Goal: Task Accomplishment & Management: Use online tool/utility

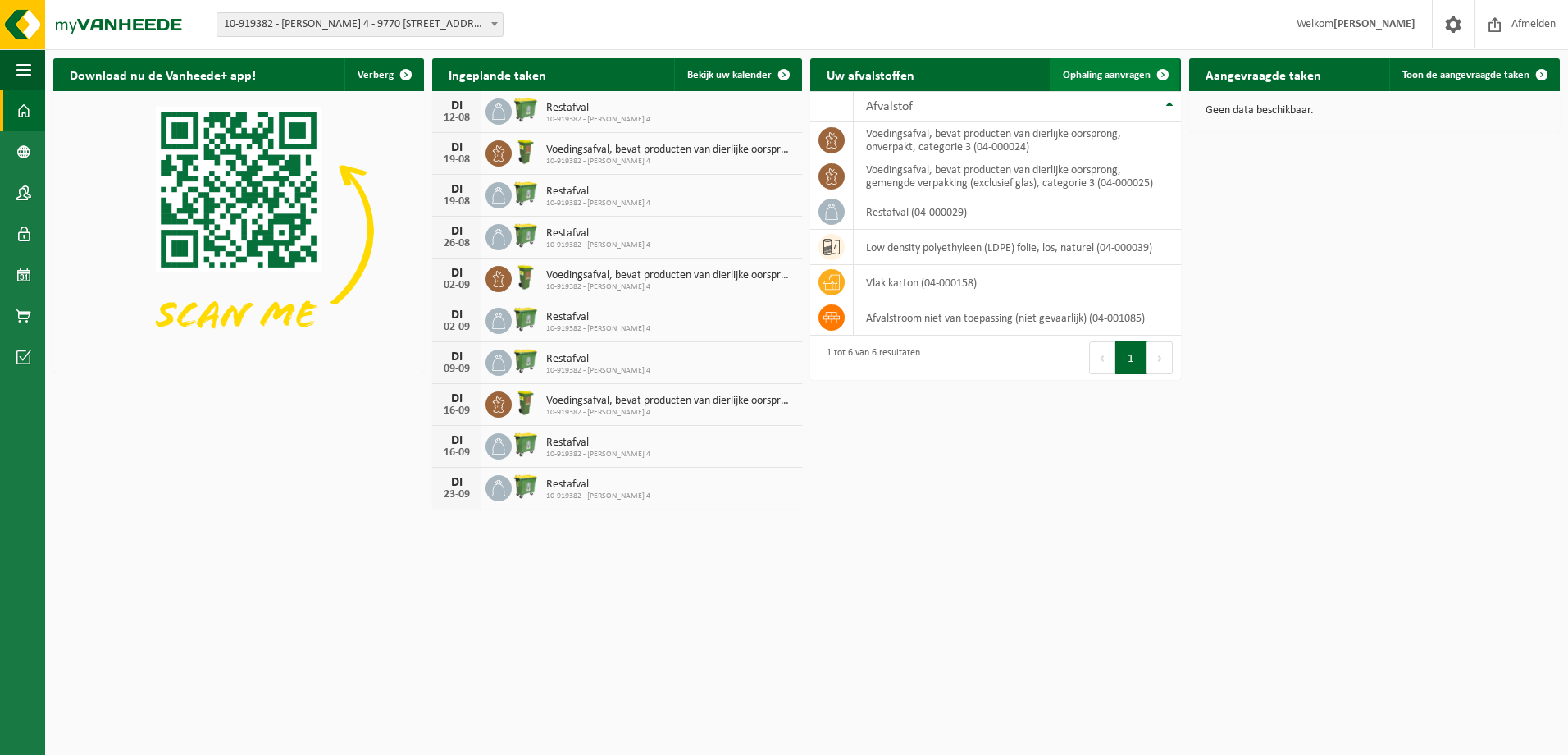
click at [1124, 74] on span "Ophaling aanvragen" at bounding box center [1107, 75] width 88 height 11
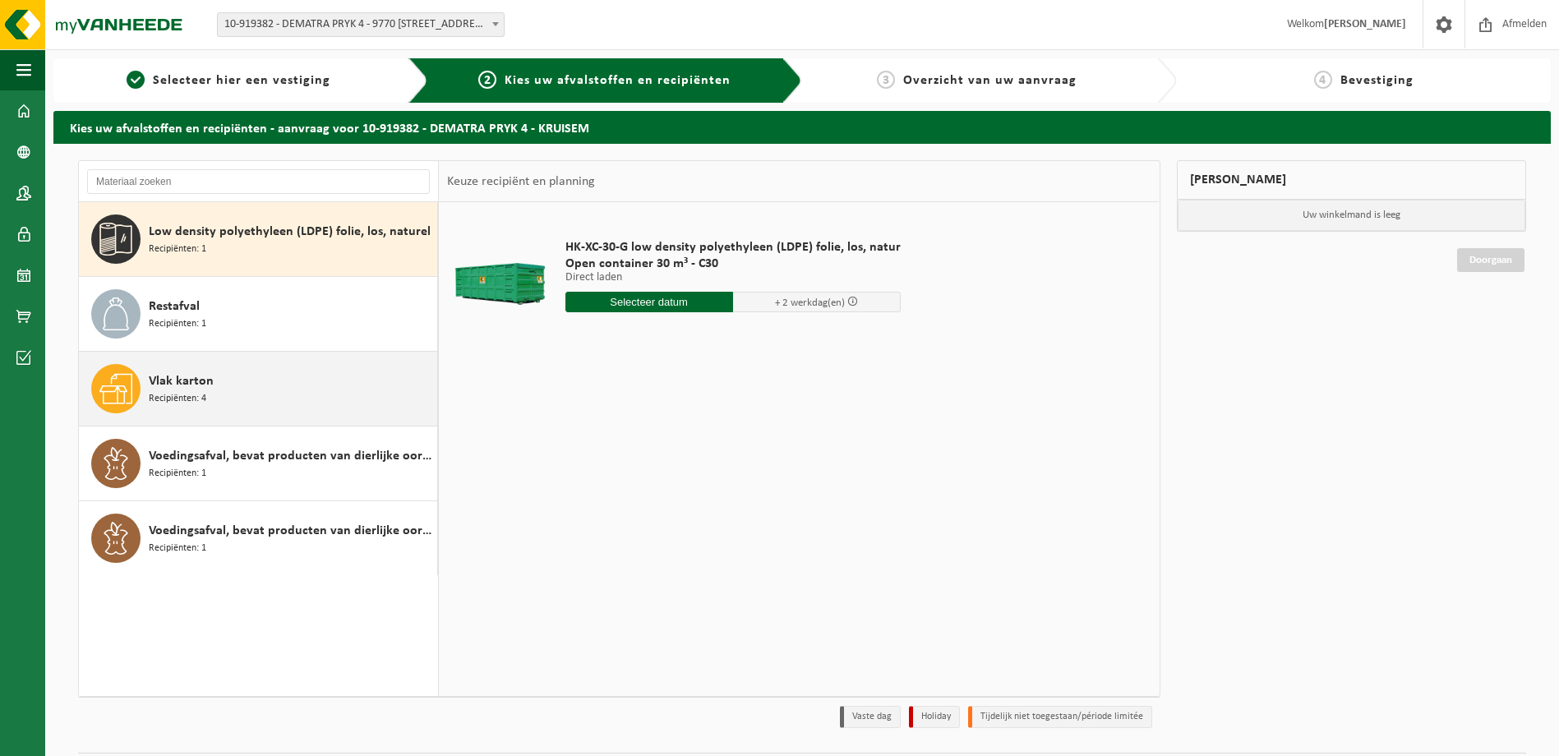
click at [233, 385] on div "Vlak karton Recipiënten: 4" at bounding box center [291, 388] width 284 height 49
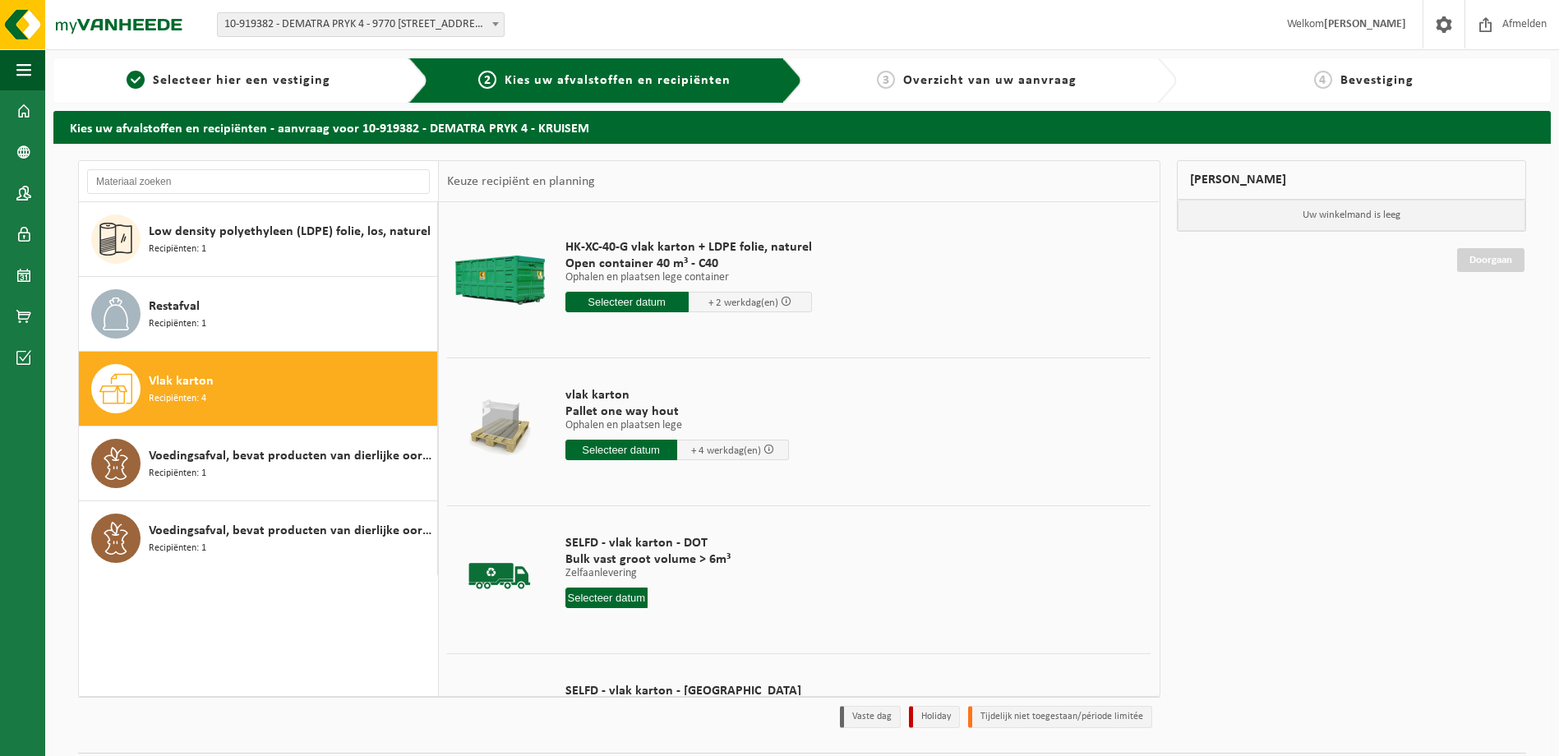
click at [642, 302] on input "text" at bounding box center [626, 302] width 123 height 21
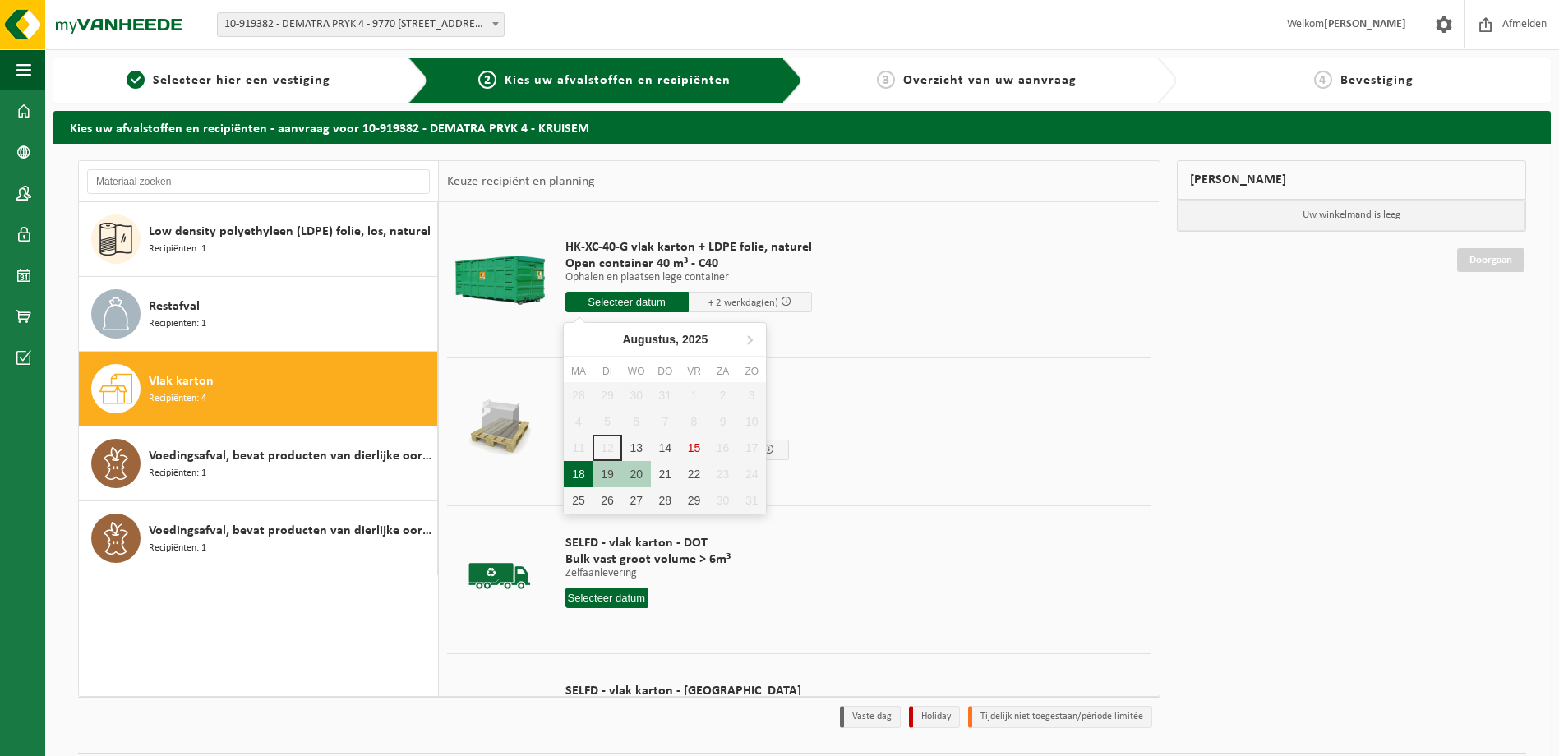
click at [583, 473] on div "18" at bounding box center [578, 474] width 29 height 26
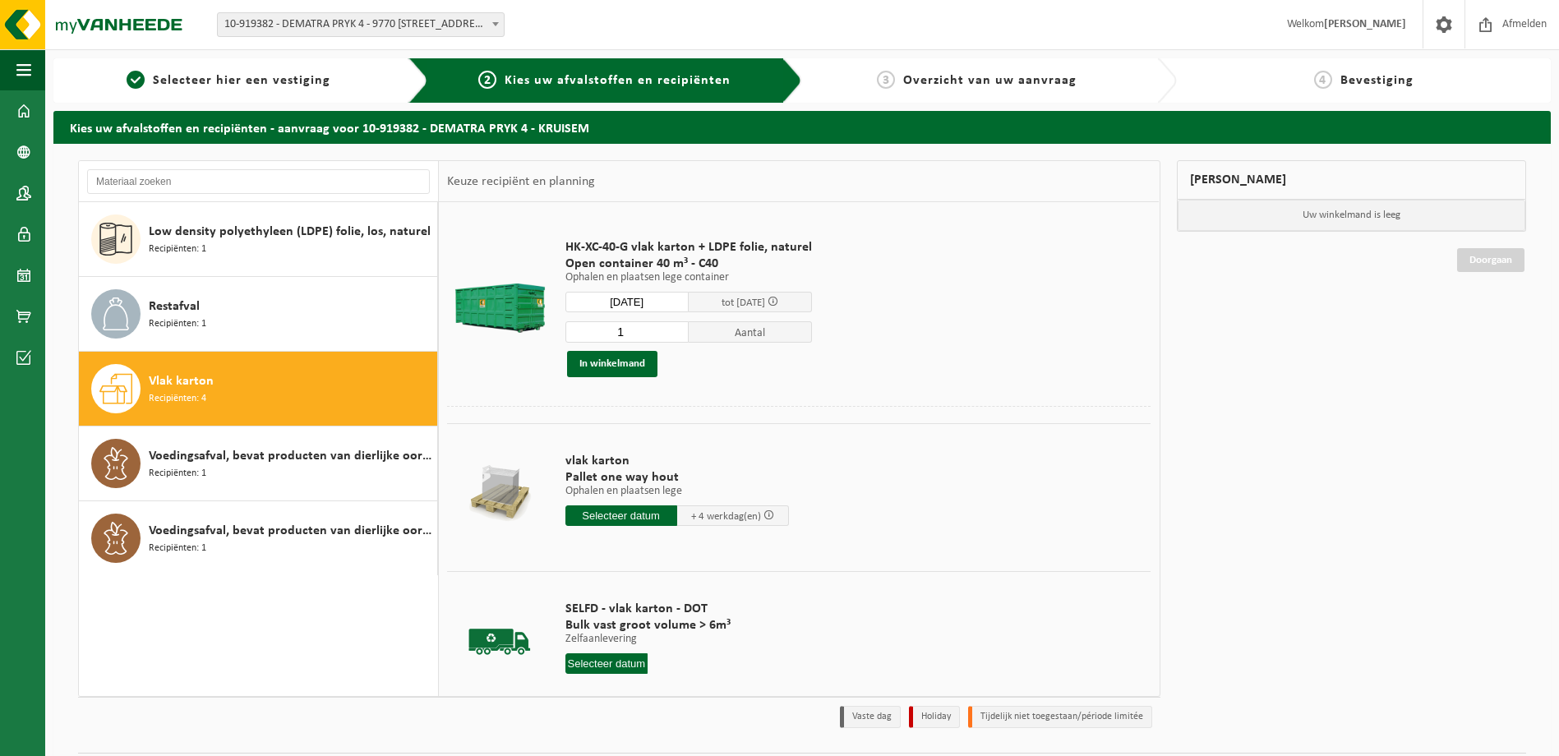
type input "Van 2025-08-18"
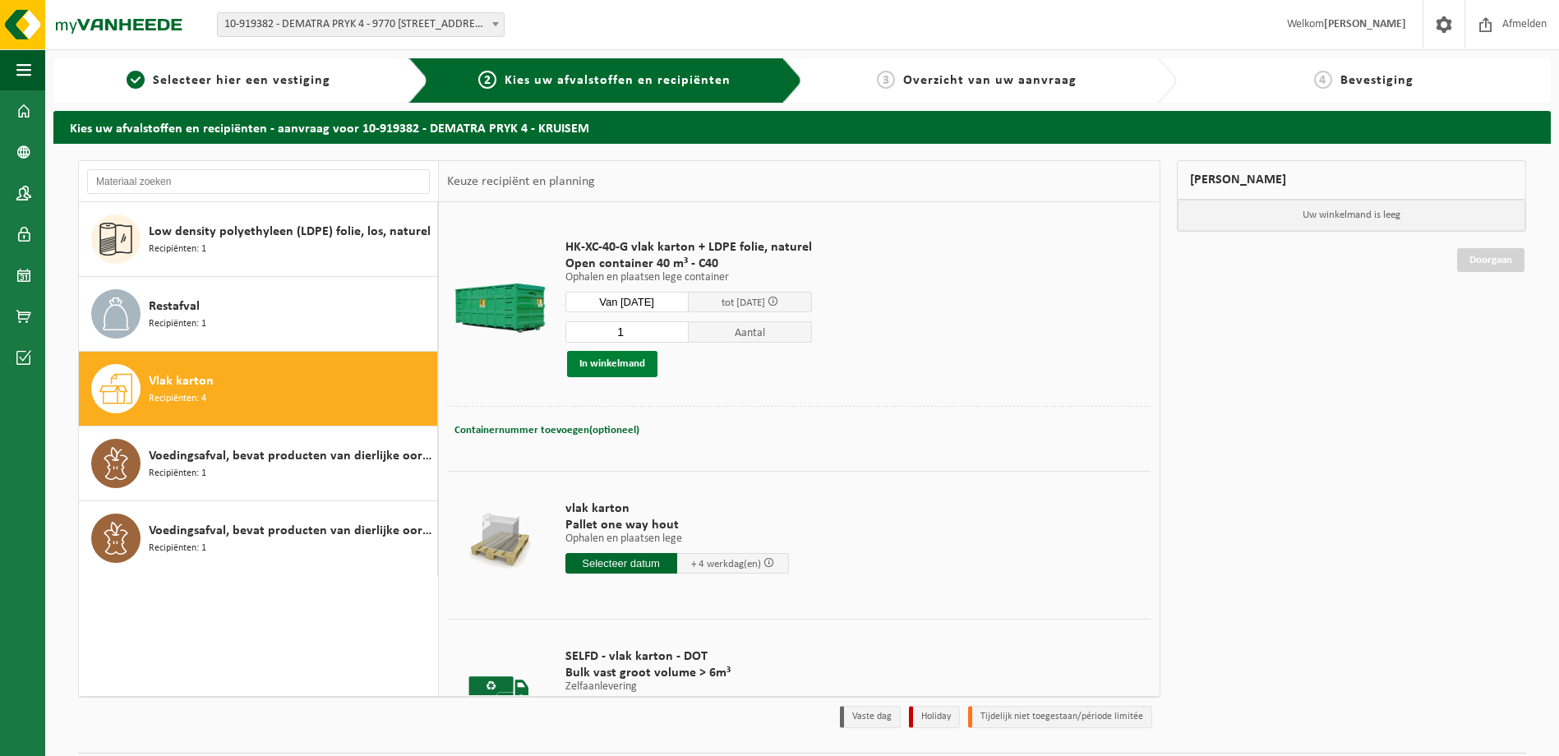
click at [606, 368] on button "In winkelmand" at bounding box center [612, 364] width 90 height 26
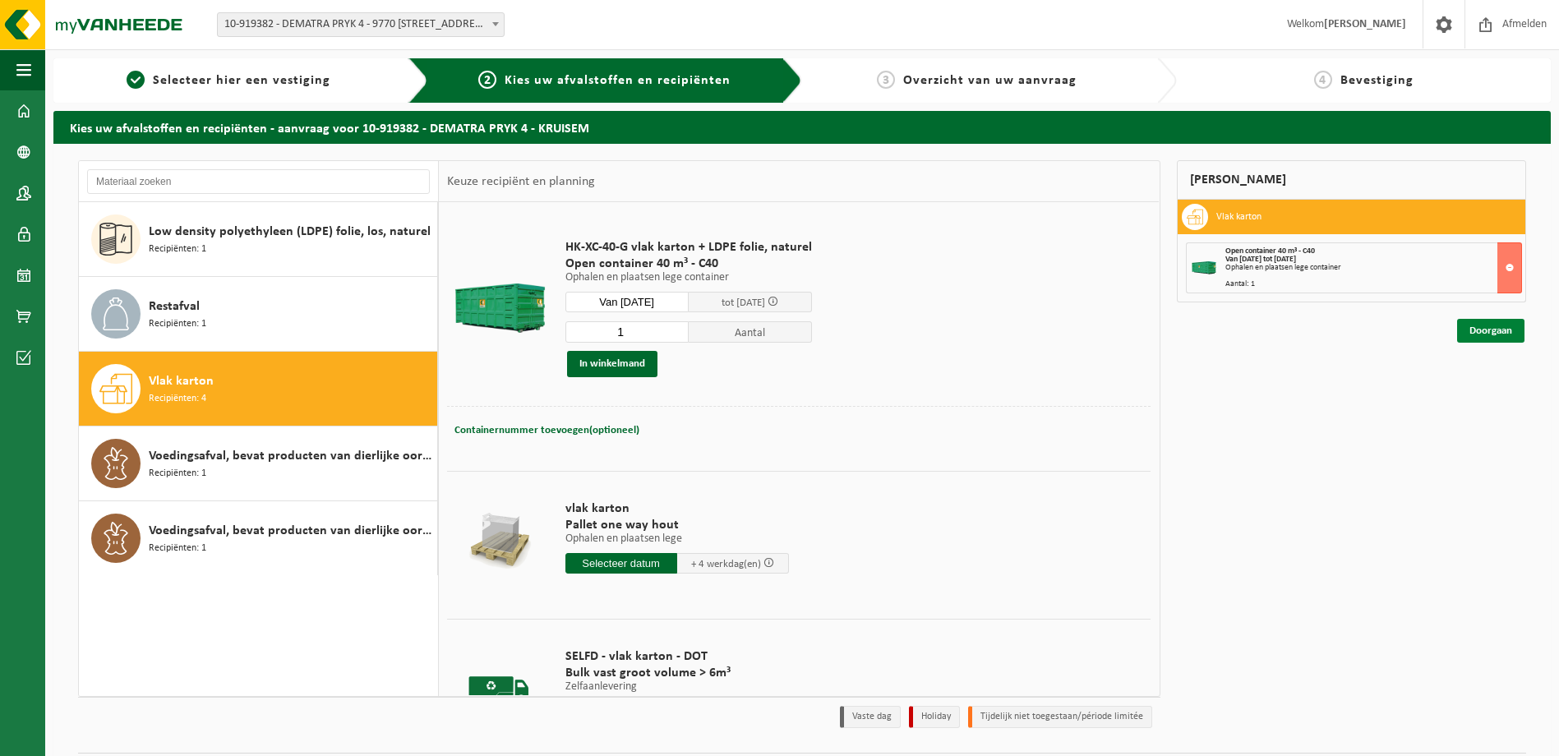
click at [1482, 325] on link "Doorgaan" at bounding box center [1490, 331] width 67 height 24
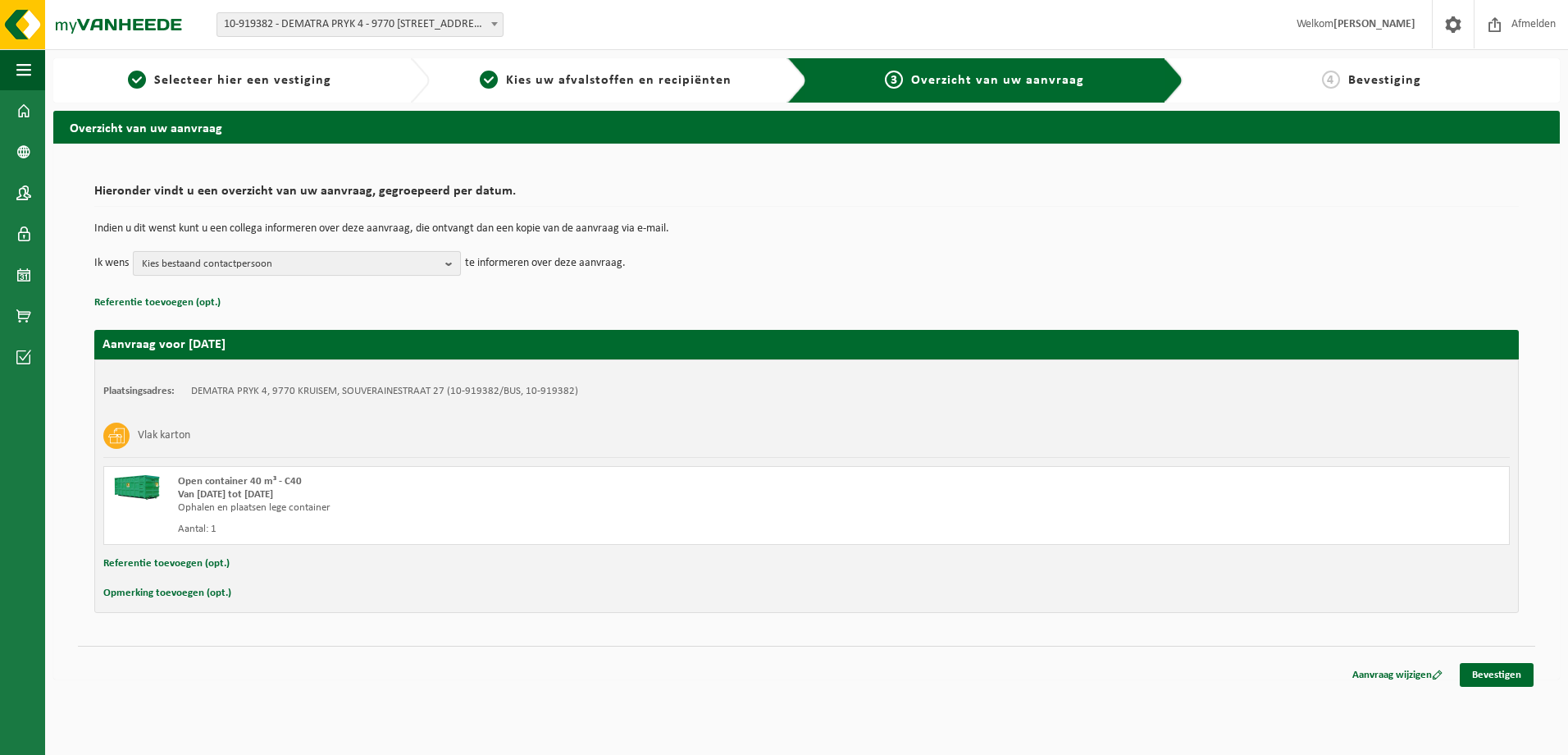
click at [455, 259] on b "button" at bounding box center [452, 263] width 15 height 23
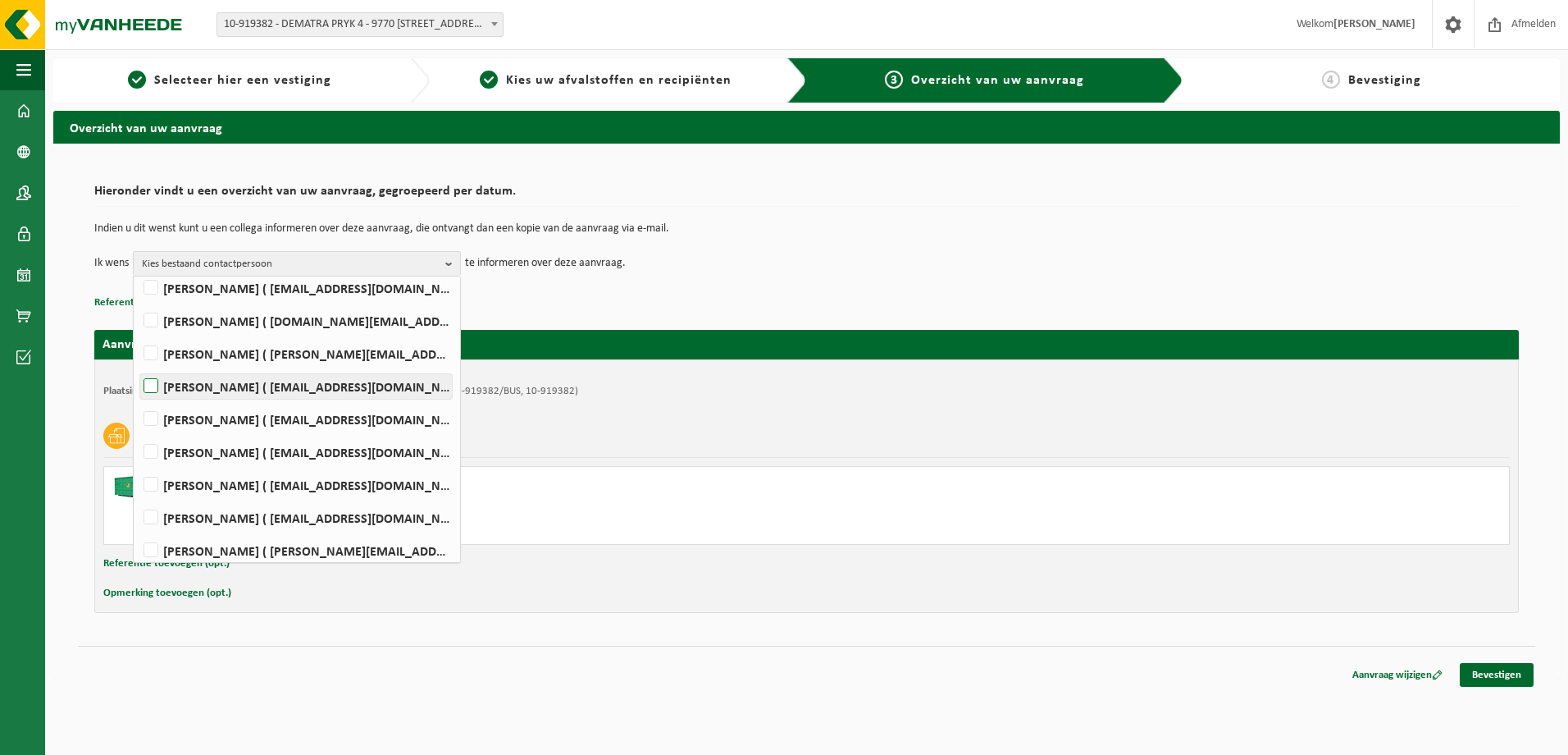
scroll to position [108, 0]
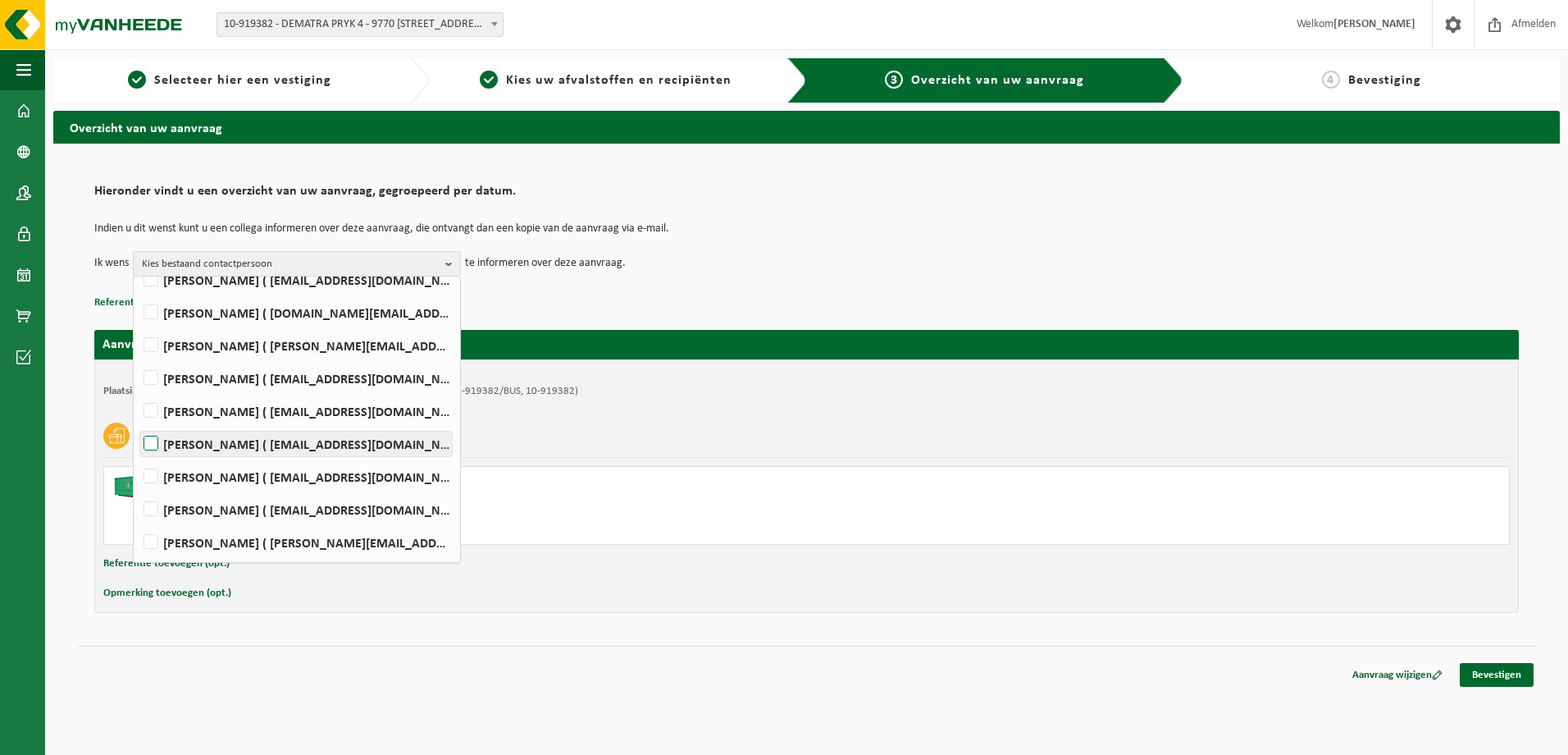
click at [154, 444] on label "Niels Mannens ( niels.m@dematra.be )" at bounding box center [296, 443] width 311 height 25
click at [138, 423] on input "Niels Mannens ( niels.m@dematra.be )" at bounding box center [137, 422] width 1 height 1
checkbox input "true"
click at [605, 435] on div "Vlak karton" at bounding box center [806, 435] width 1406 height 43
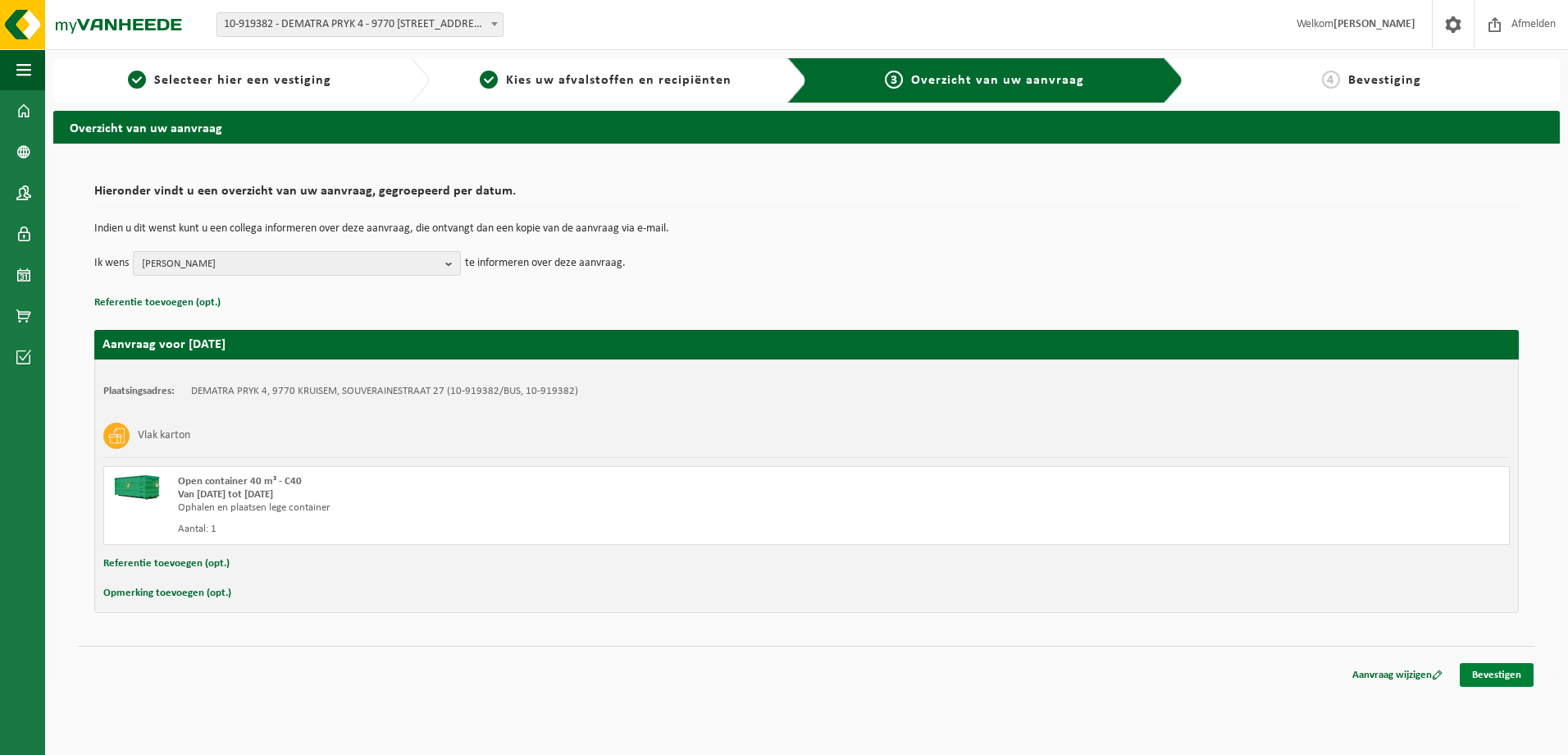
click at [1509, 675] on link "Bevestigen" at bounding box center [1497, 675] width 74 height 24
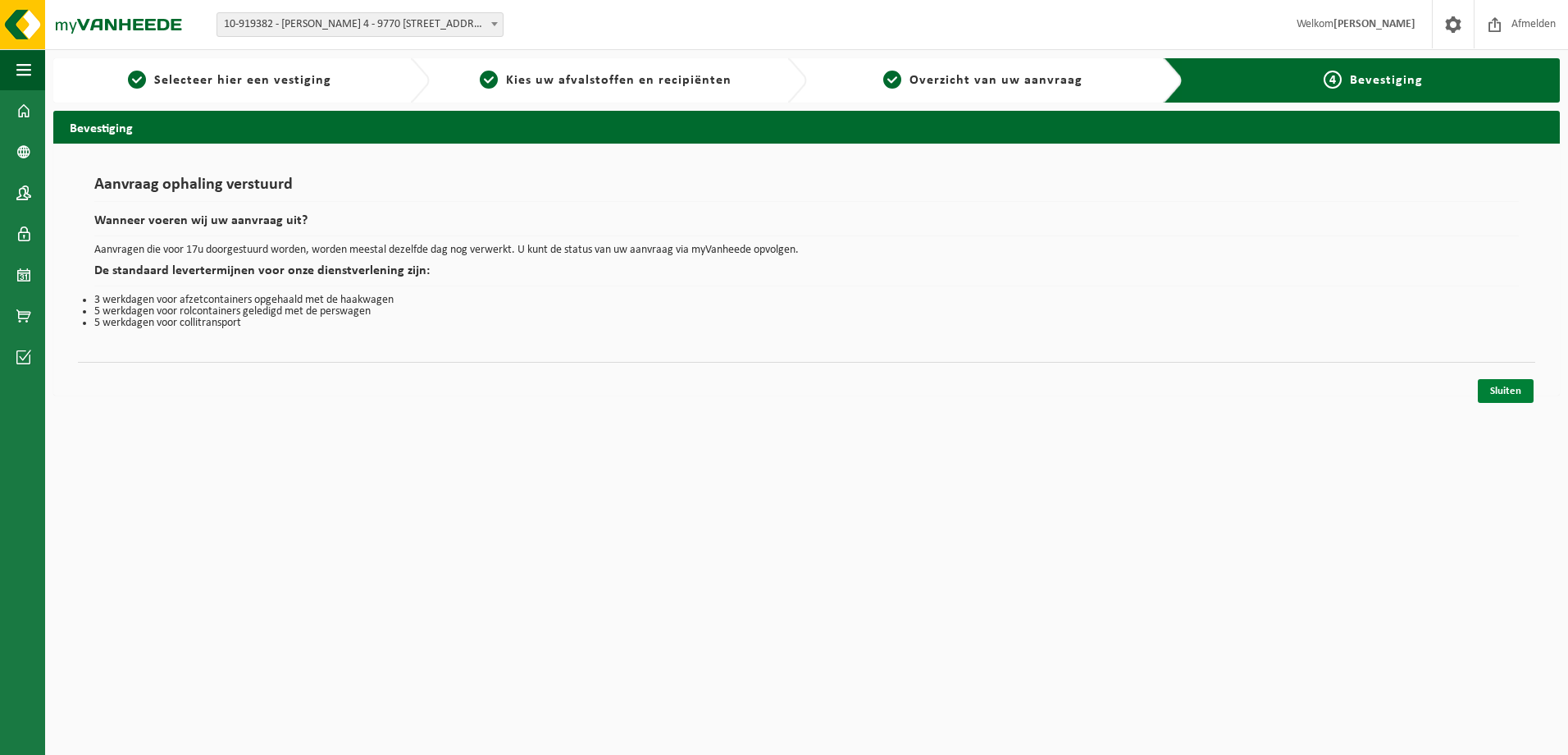
click at [1505, 393] on link "Sluiten" at bounding box center [1506, 391] width 56 height 24
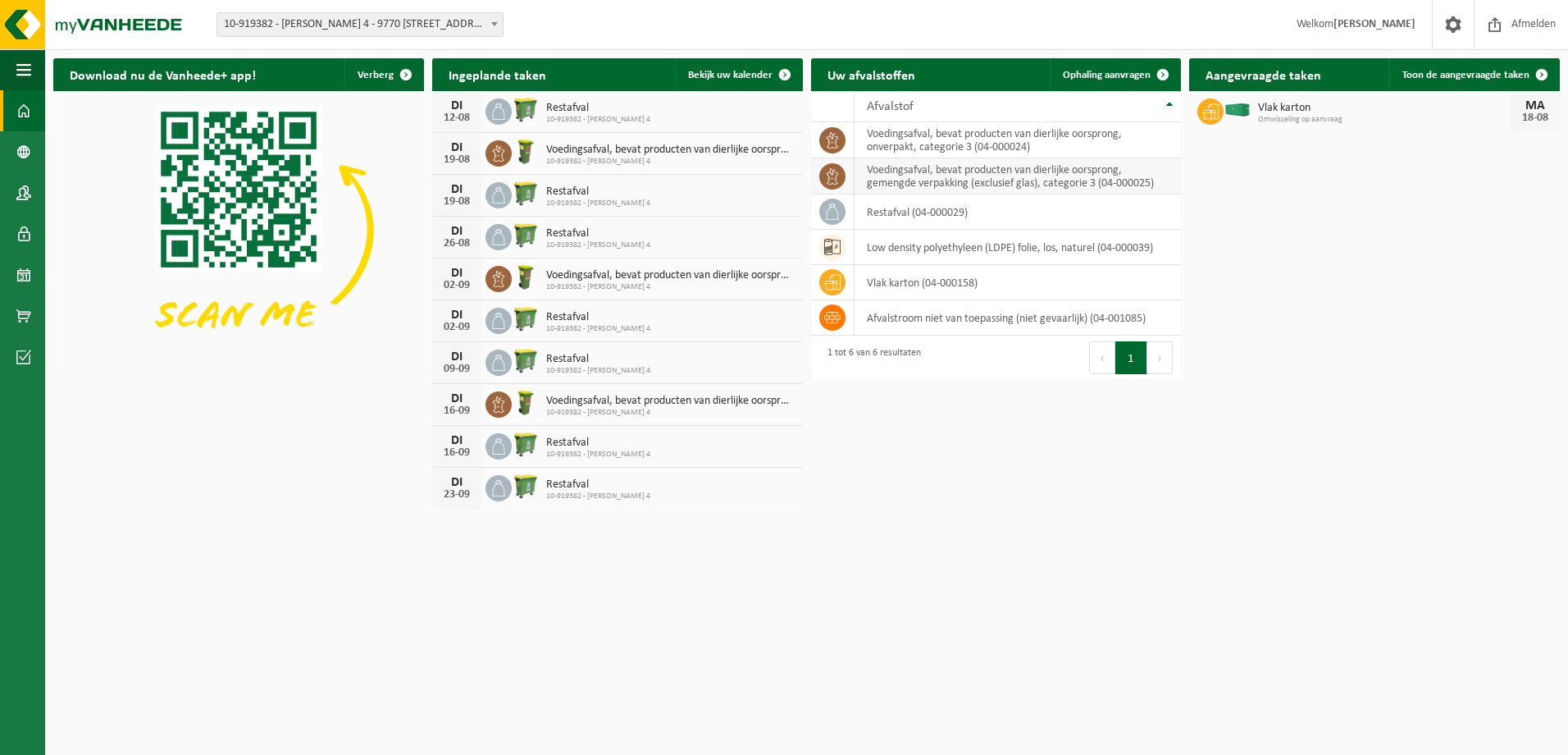
click at [962, 176] on td "voedingsafval, bevat producten van dierlijke oorsprong, gemengde verpakking (ex…" at bounding box center [1018, 177] width 327 height 36
click at [836, 175] on icon at bounding box center [832, 176] width 12 height 16
drag, startPoint x: 836, startPoint y: 175, endPoint x: 903, endPoint y: 135, distance: 78.0
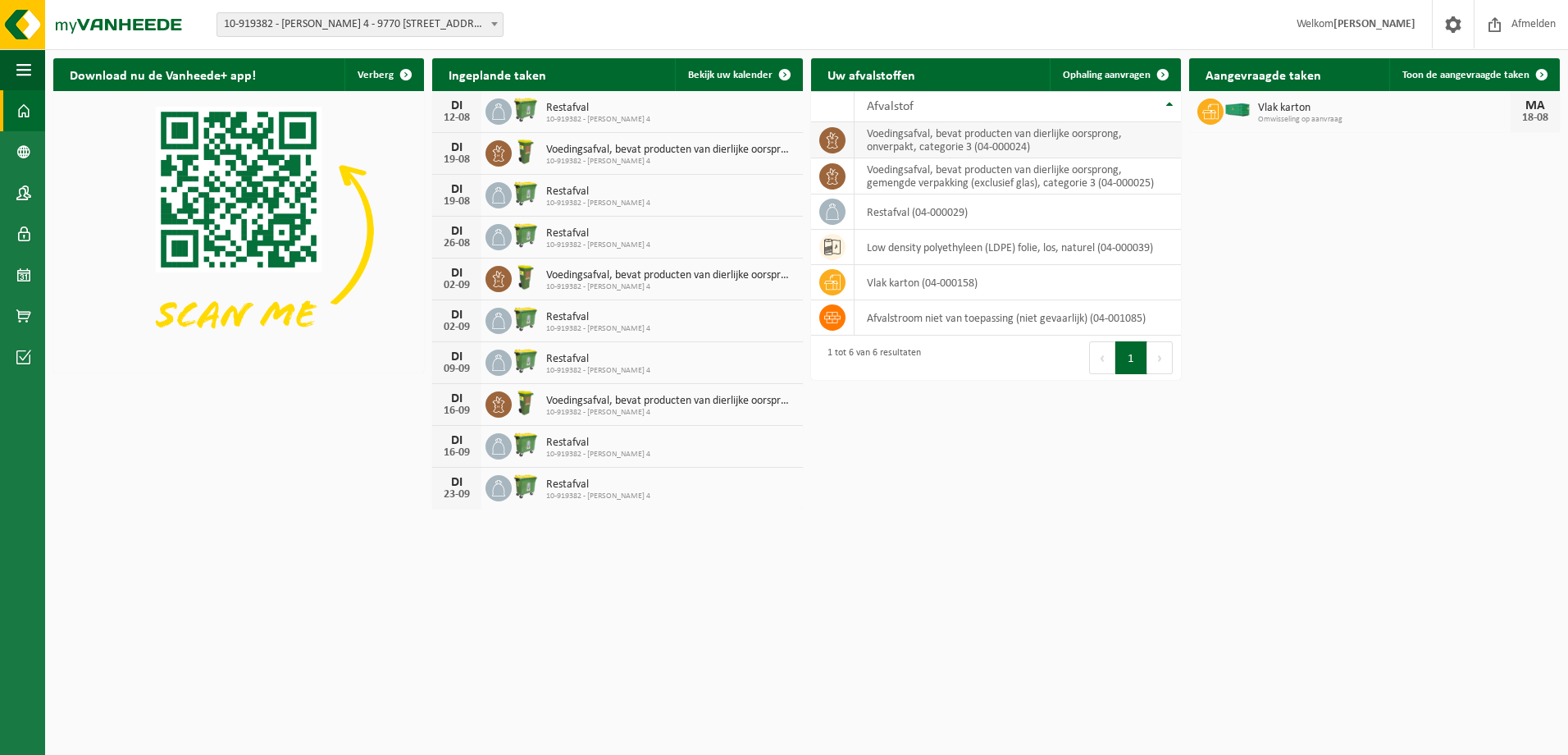
click at [903, 135] on td "voedingsafval, bevat producten van dierlijke oorsprong, onverpakt, categorie 3 …" at bounding box center [1018, 140] width 327 height 36
drag, startPoint x: 903, startPoint y: 135, endPoint x: 918, endPoint y: 141, distance: 16.2
click at [918, 141] on td "voedingsafval, bevat producten van dierlijke oorsprong, onverpakt, categorie 3 …" at bounding box center [1018, 140] width 327 height 36
click at [1097, 70] on span "Ophaling aanvragen" at bounding box center [1107, 75] width 88 height 11
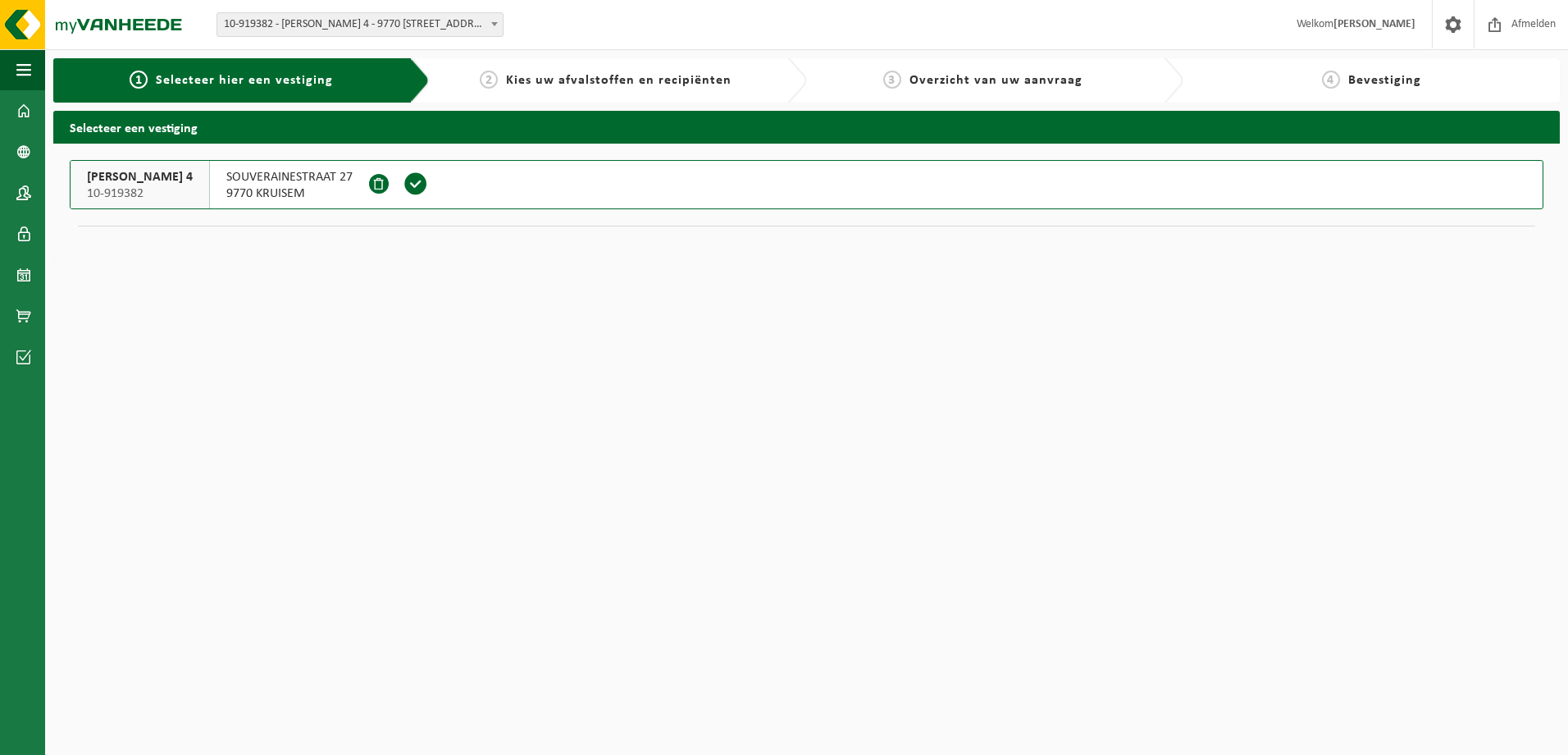
click at [406, 177] on span at bounding box center [415, 184] width 25 height 25
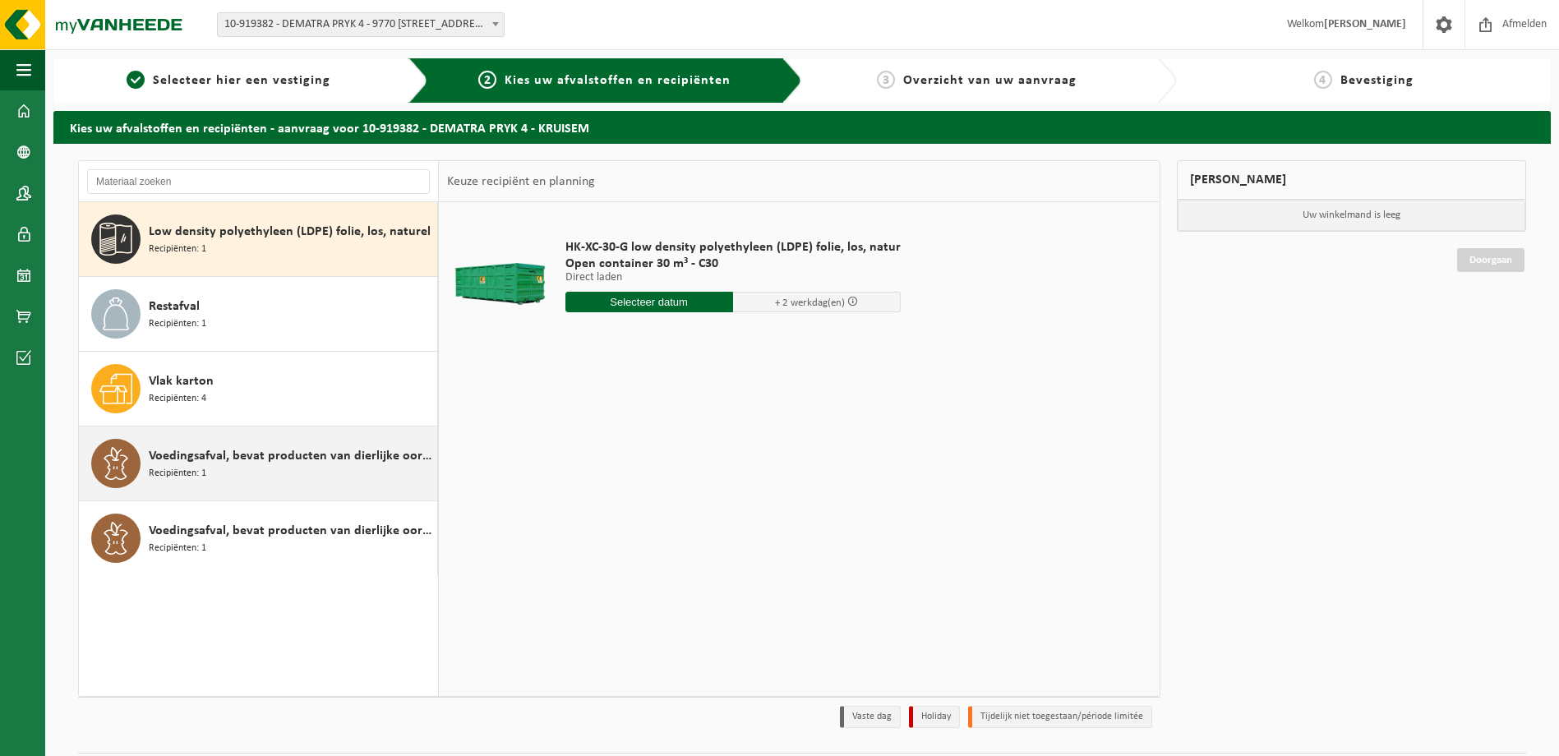
click at [242, 464] on span "Voedingsafval, bevat producten van dierlijke oorsprong, gemengde verpakking (ex…" at bounding box center [291, 456] width 284 height 20
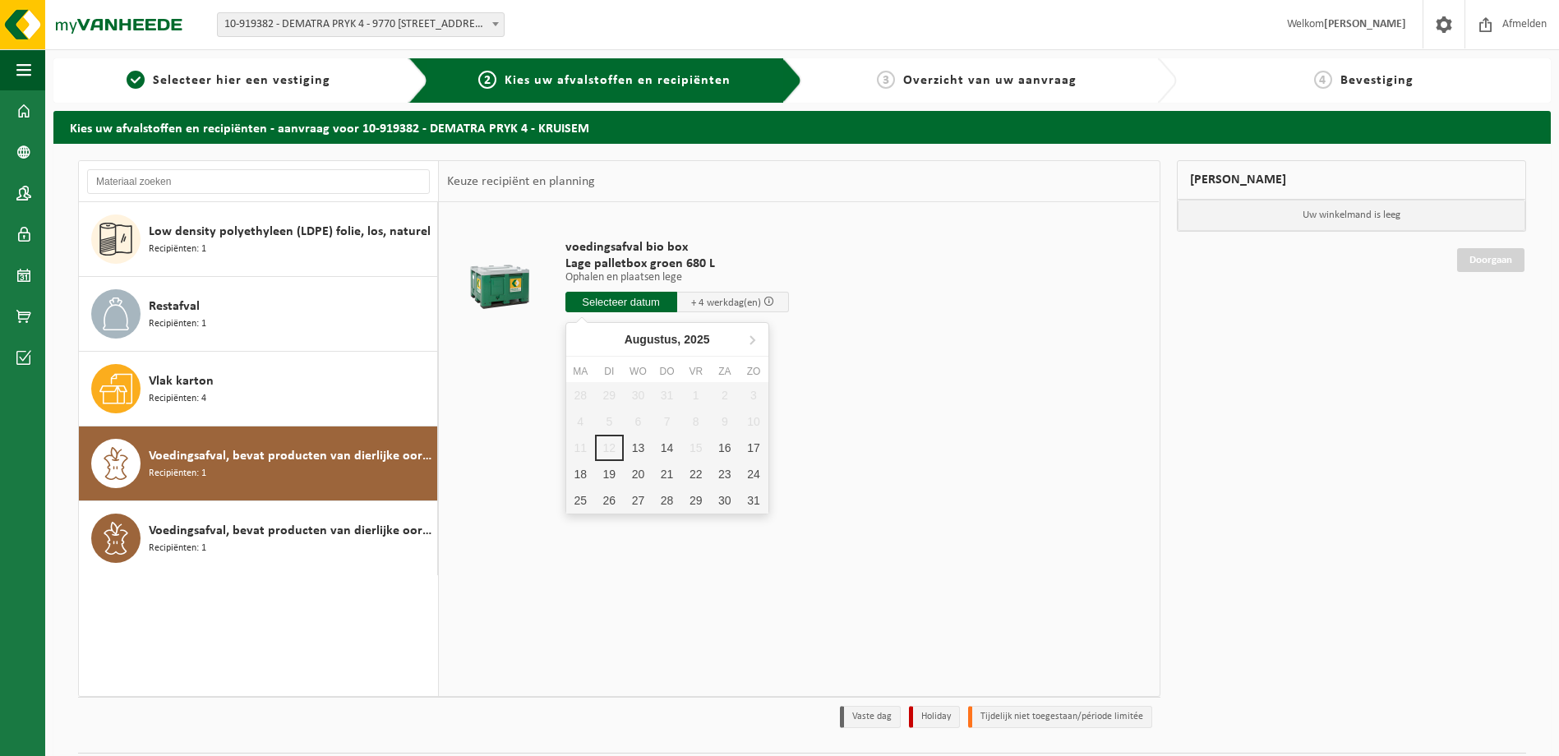
click at [639, 299] on input "text" at bounding box center [621, 302] width 112 height 21
click at [665, 446] on div "14" at bounding box center [666, 448] width 29 height 26
type input "Van 2025-08-14"
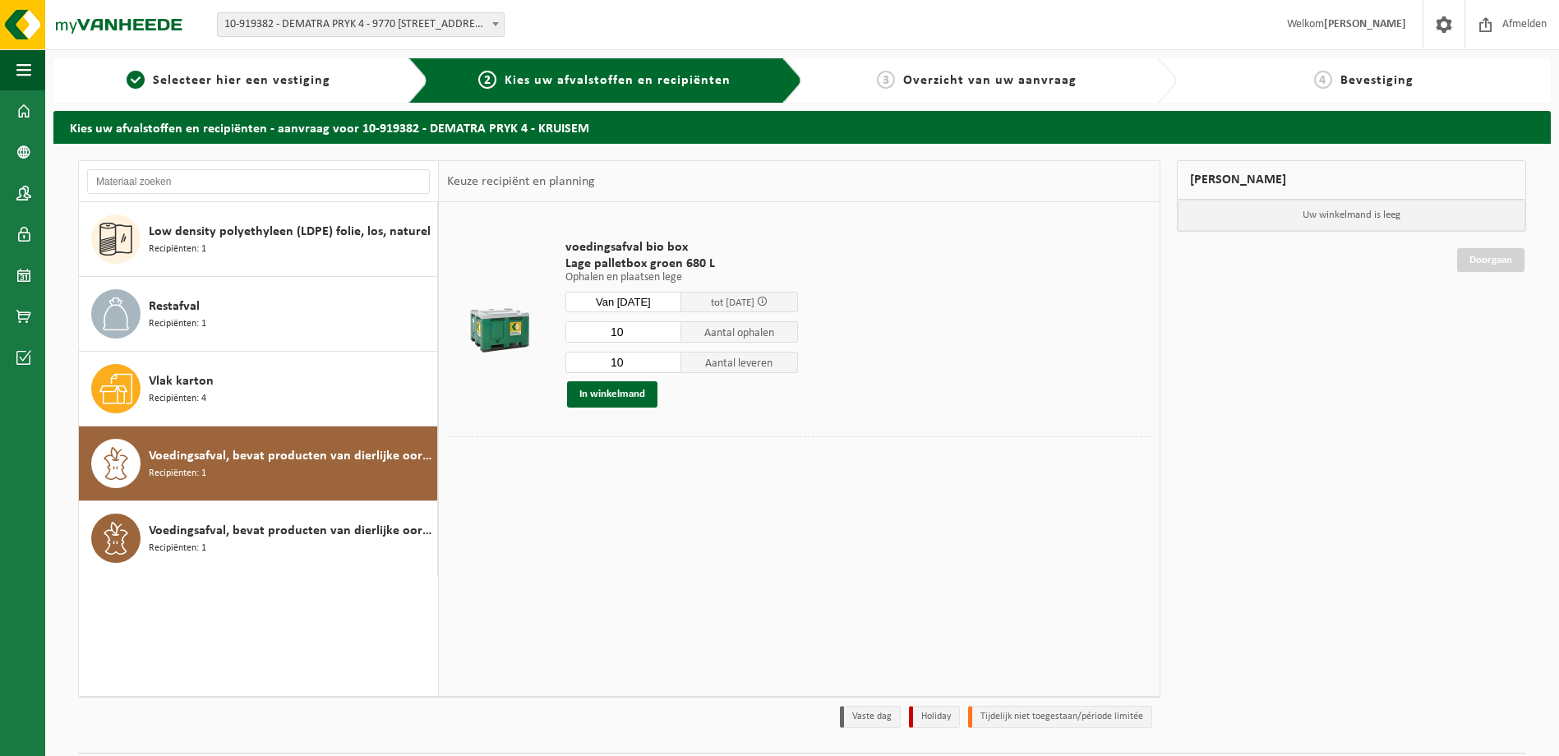
click at [639, 335] on input "10" at bounding box center [623, 331] width 117 height 21
type input "1"
type input "4"
click at [639, 363] on input "10" at bounding box center [623, 362] width 117 height 21
type input "1"
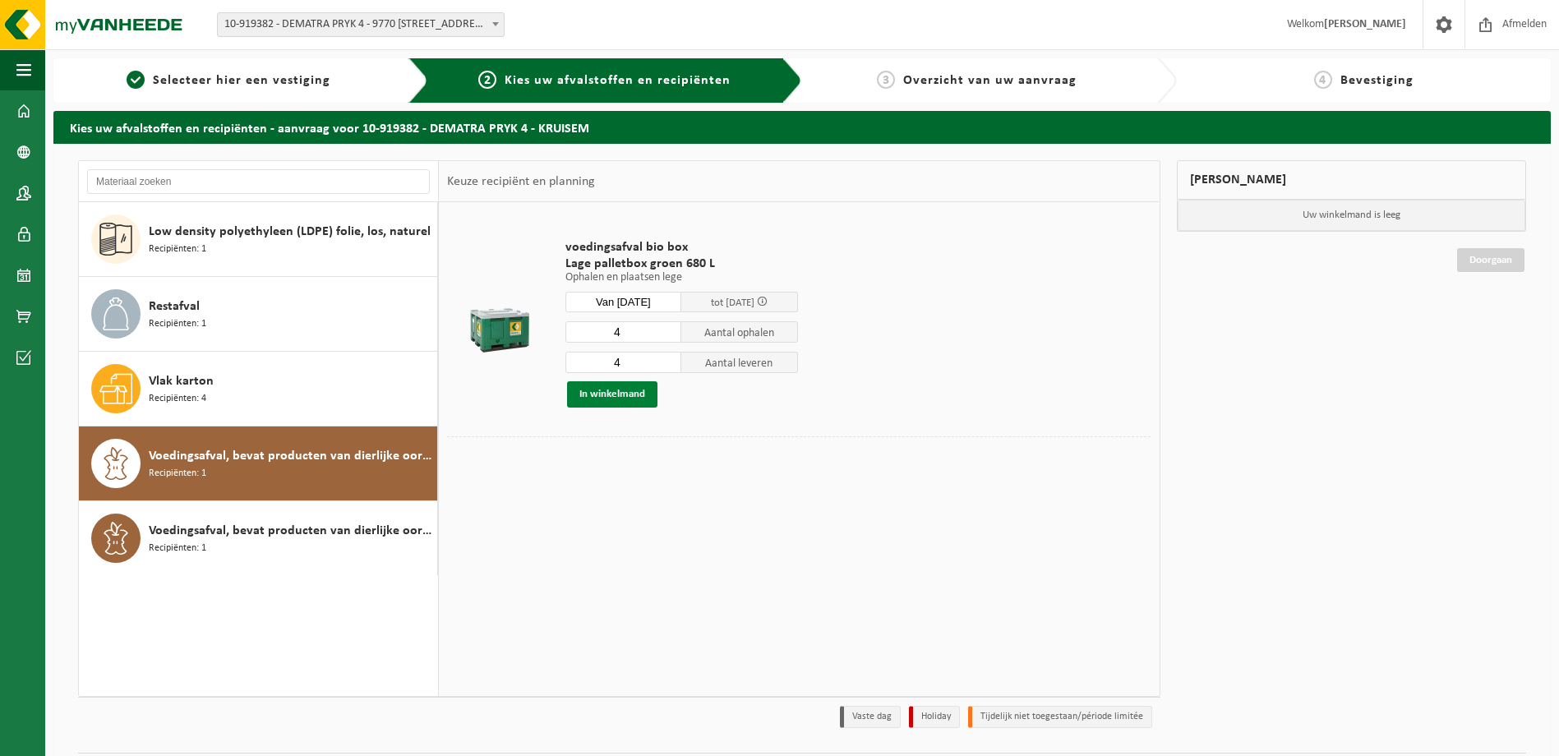
type input "4"
click at [614, 394] on button "In winkelmand" at bounding box center [612, 394] width 90 height 26
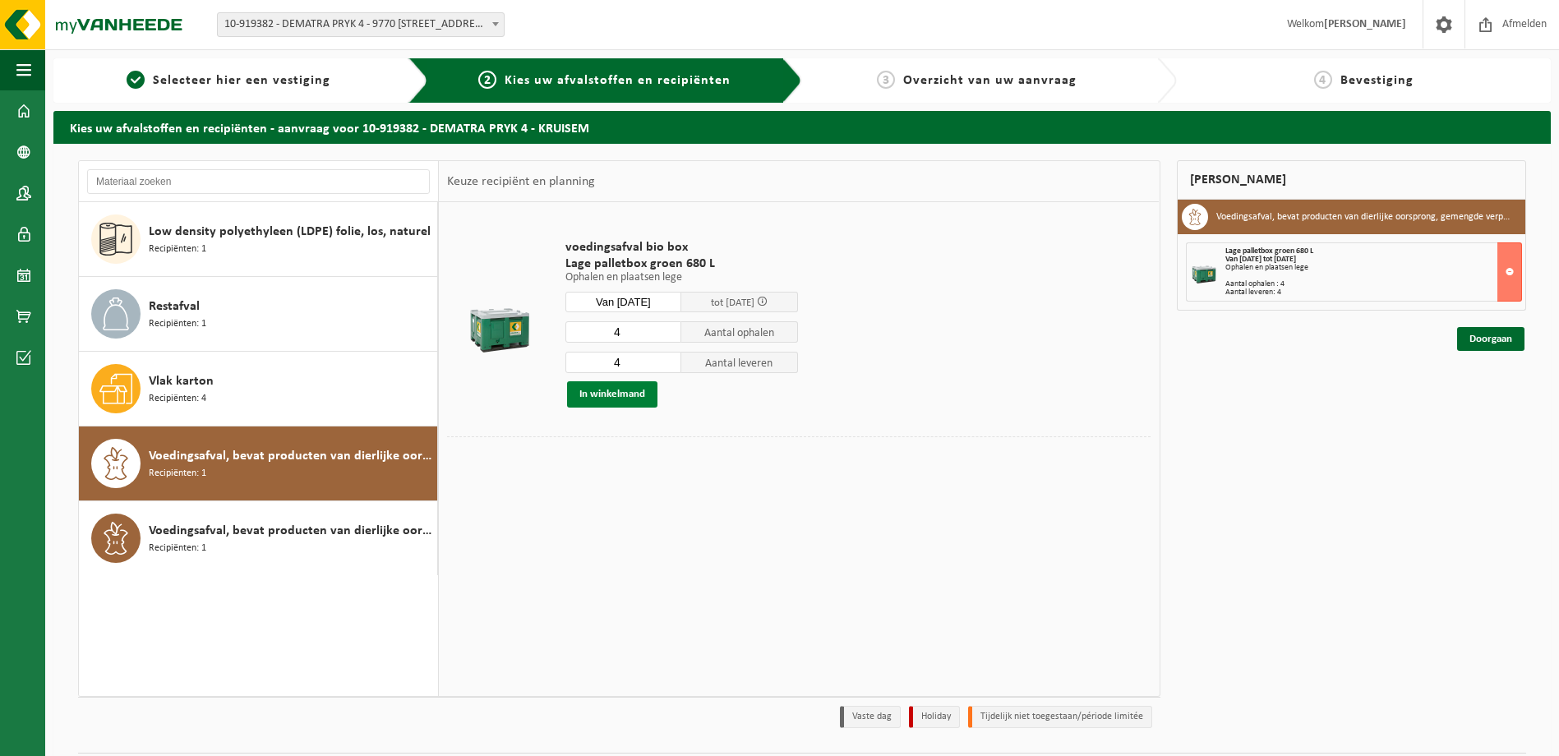
click at [613, 395] on button "In winkelmand" at bounding box center [612, 394] width 90 height 26
click at [1485, 339] on link "Doorgaan" at bounding box center [1490, 339] width 67 height 24
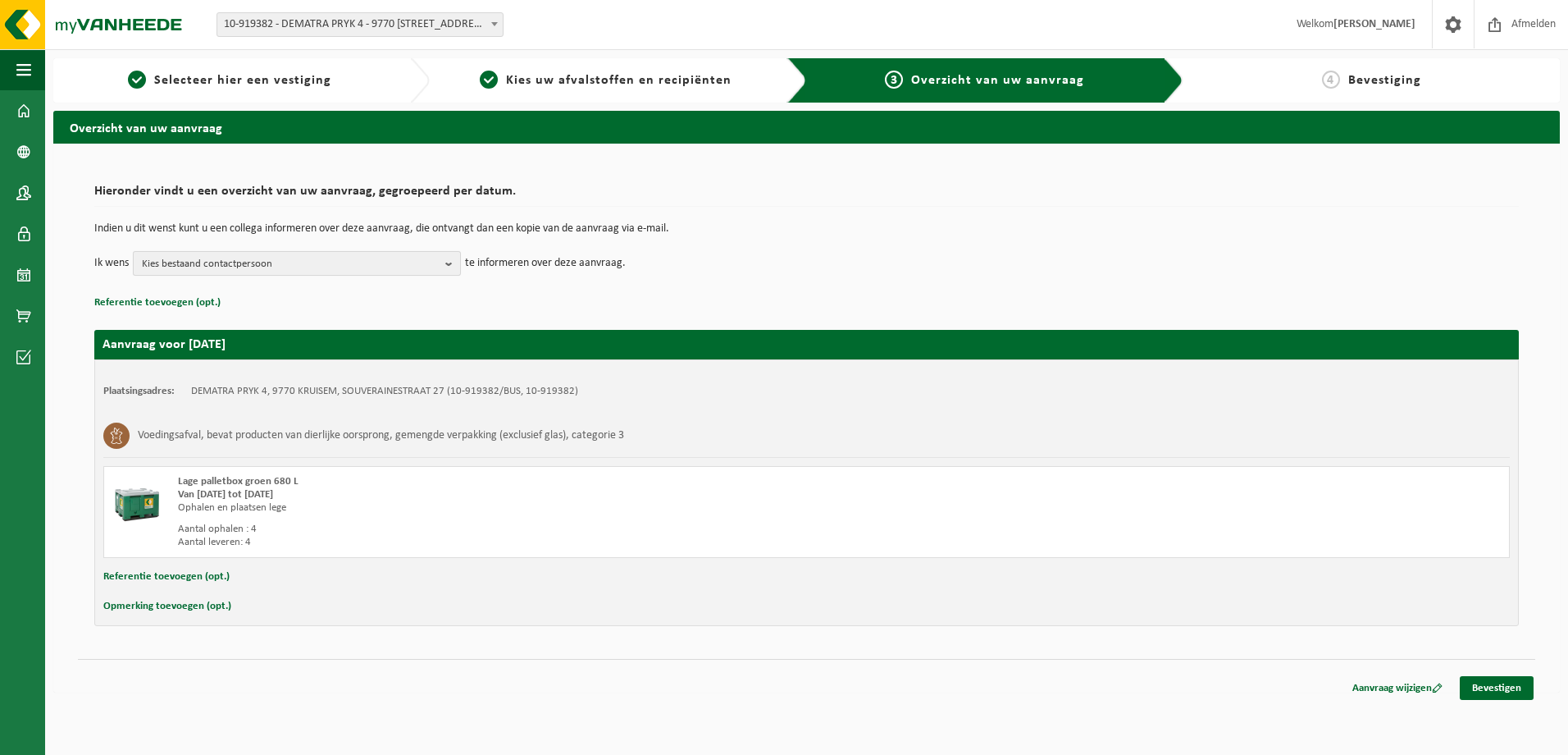
click at [450, 259] on b "button" at bounding box center [452, 263] width 15 height 23
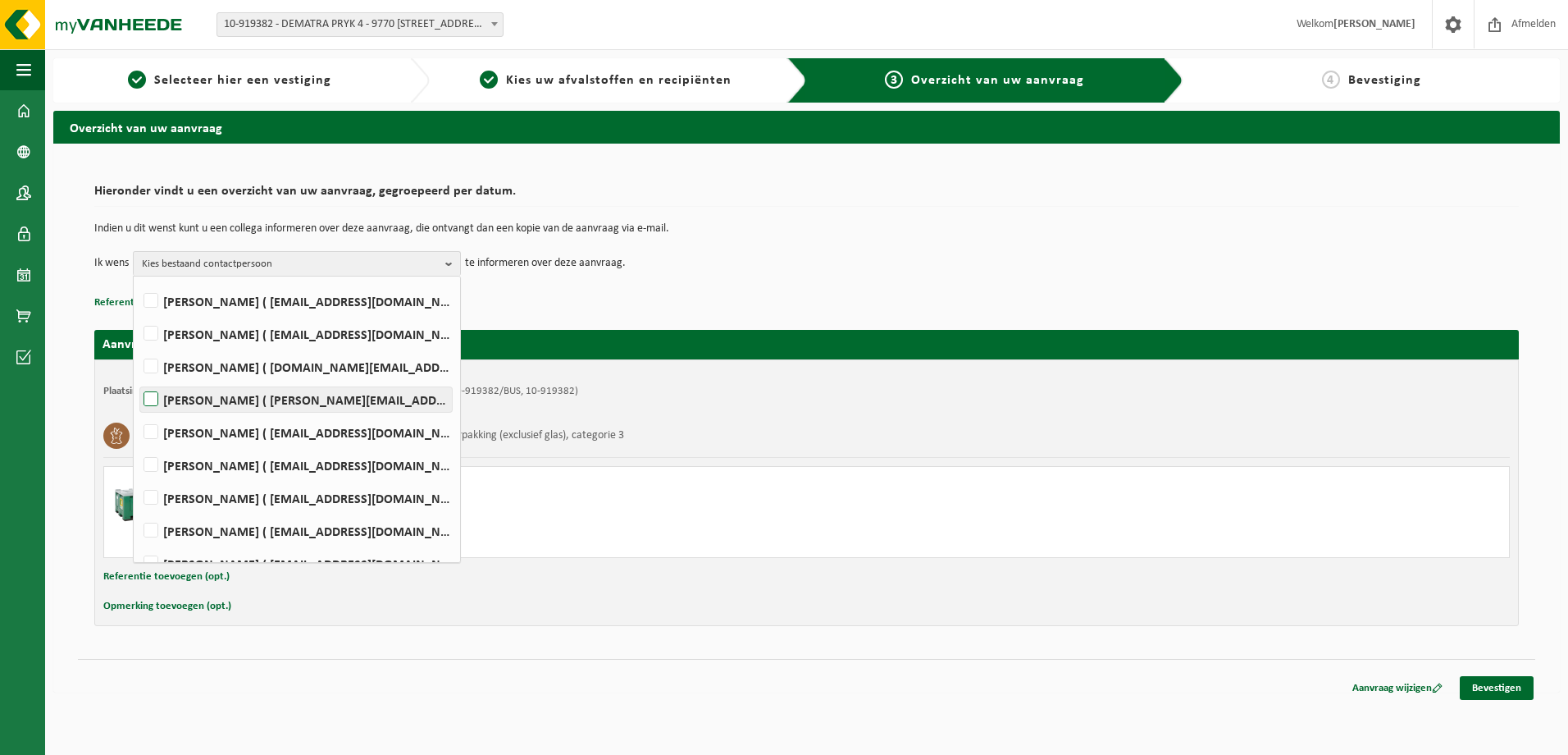
scroll to position [108, 0]
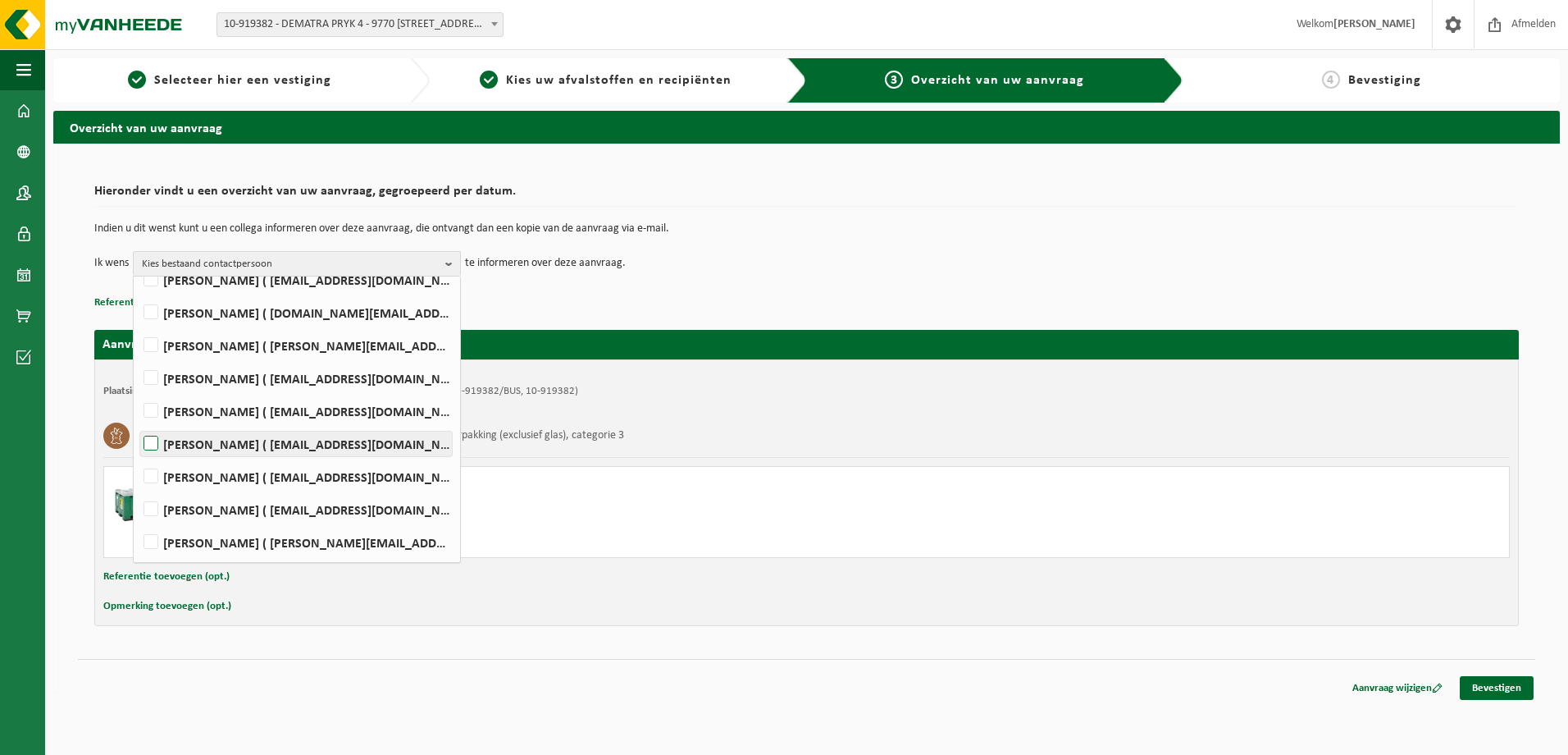
click at [157, 445] on label "[PERSON_NAME] ( [EMAIL_ADDRESS][DOMAIN_NAME] )" at bounding box center [296, 443] width 311 height 25
click at [138, 423] on input "[PERSON_NAME] ( [EMAIL_ADDRESS][DOMAIN_NAME] )" at bounding box center [137, 422] width 1 height 1
checkbox input "true"
click at [1501, 688] on link "Bevestigen" at bounding box center [1497, 688] width 74 height 24
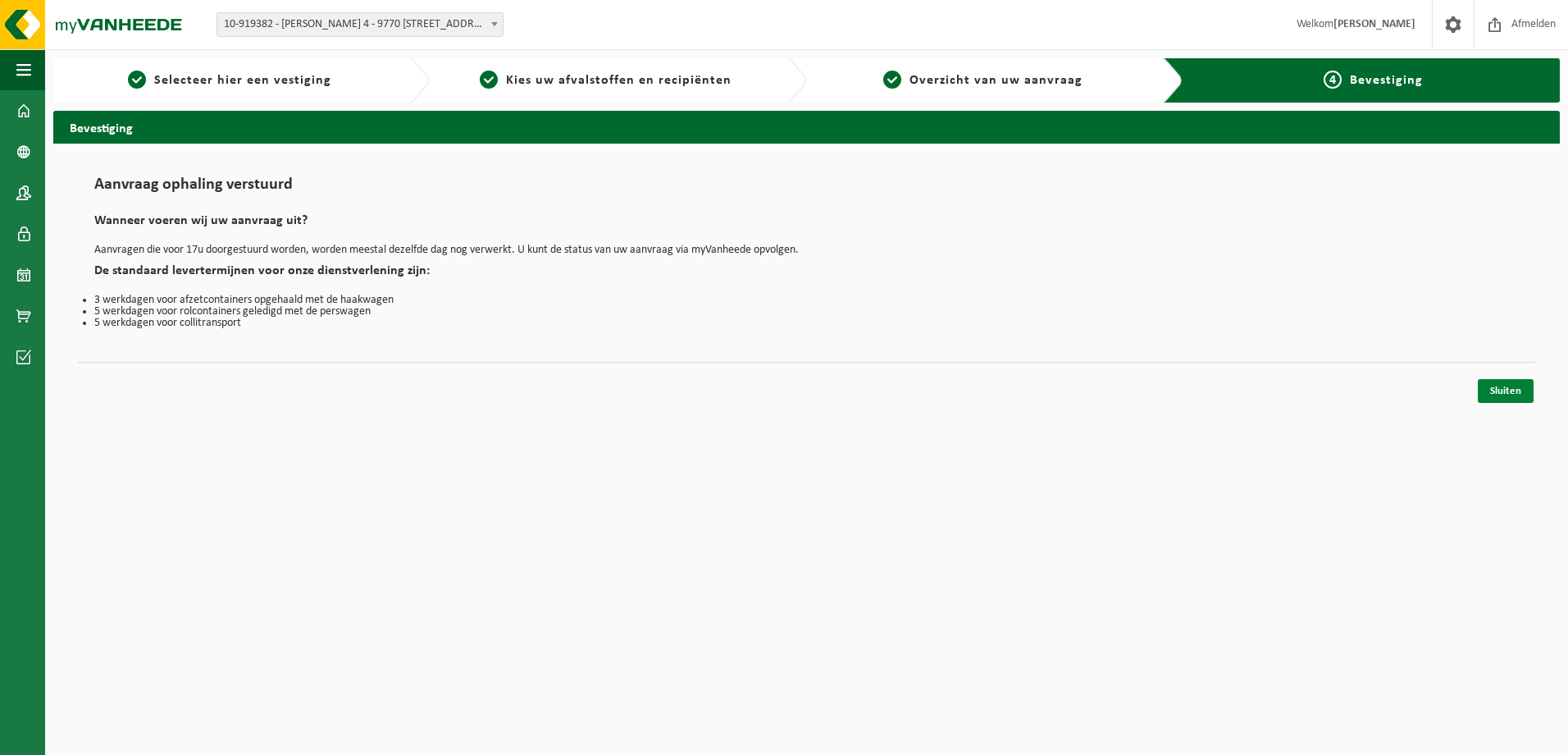
click at [1499, 384] on link "Sluiten" at bounding box center [1506, 391] width 56 height 24
